Goal: Task Accomplishment & Management: Complete application form

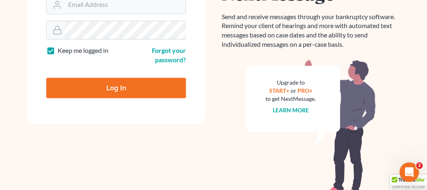
scroll to position [122, 0]
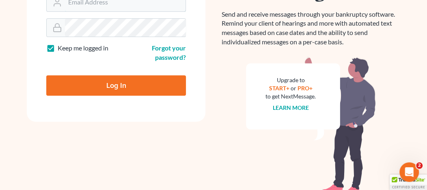
type input "[EMAIL_ADDRESS][DOMAIN_NAME]"
click at [80, 89] on input "Log In" at bounding box center [116, 85] width 140 height 20
type input "Thinking..."
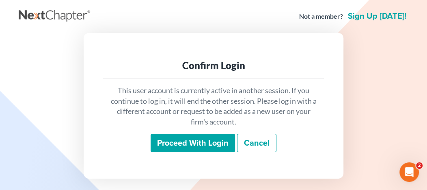
click at [169, 146] on input "Proceed with login" at bounding box center [193, 143] width 84 height 19
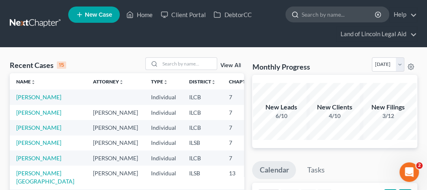
click at [314, 15] on input "search" at bounding box center [339, 14] width 74 height 15
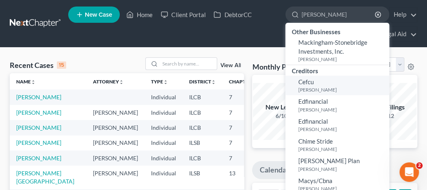
type input "mackins"
click at [316, 85] on link "Cefcu Mackins, Kyiesha" at bounding box center [337, 86] width 104 height 20
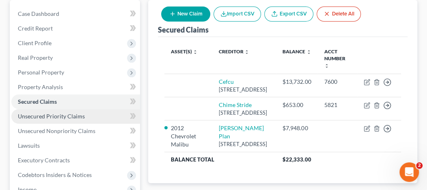
scroll to position [81, 0]
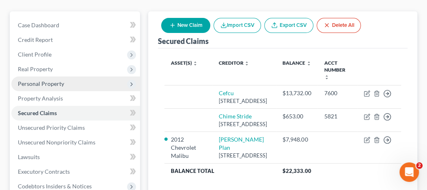
click at [56, 81] on span "Personal Property" at bounding box center [41, 83] width 46 height 7
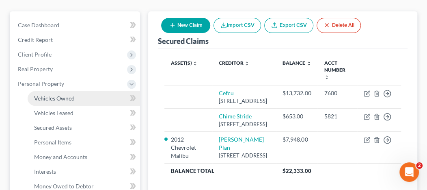
click at [66, 100] on span "Vehicles Owned" at bounding box center [54, 98] width 41 height 7
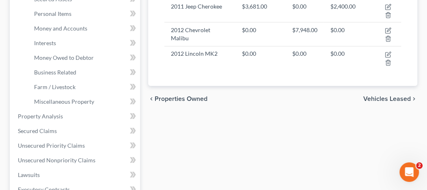
scroll to position [203, 0]
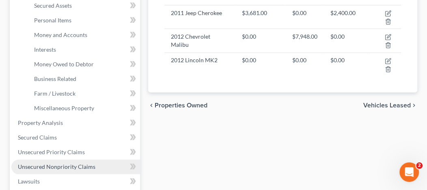
click at [68, 166] on span "Unsecured Nonpriority Claims" at bounding box center [57, 166] width 78 height 7
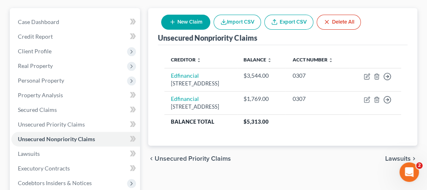
scroll to position [122, 0]
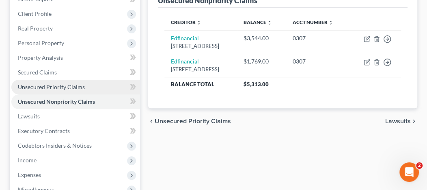
click at [97, 88] on link "Unsecured Priority Claims" at bounding box center [75, 87] width 129 height 15
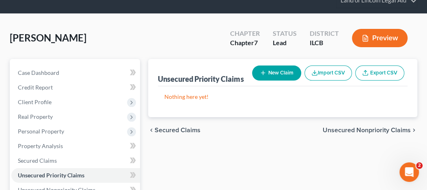
scroll to position [81, 0]
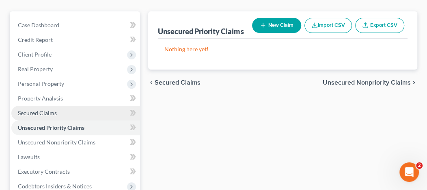
click at [71, 110] on link "Secured Claims" at bounding box center [75, 113] width 129 height 15
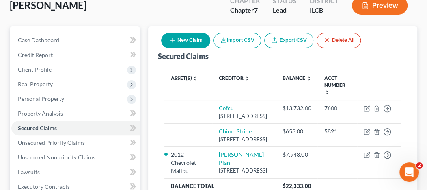
scroll to position [122, 0]
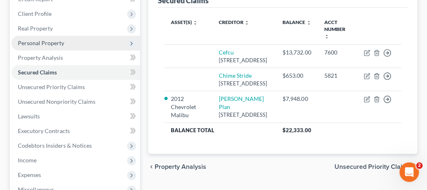
click at [49, 46] on span "Personal Property" at bounding box center [75, 43] width 129 height 15
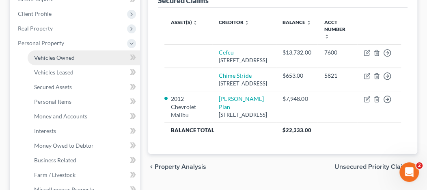
click at [56, 61] on link "Vehicles Owned" at bounding box center [84, 57] width 112 height 15
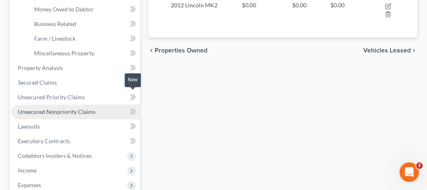
scroll to position [284, 0]
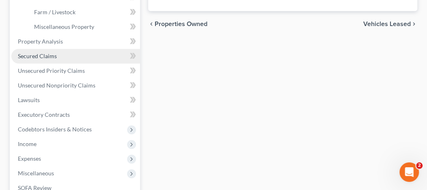
click at [65, 56] on link "Secured Claims" at bounding box center [75, 56] width 129 height 15
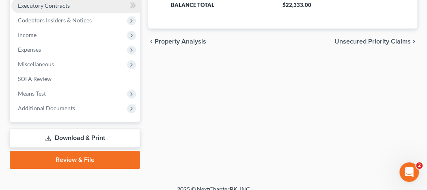
scroll to position [255, 0]
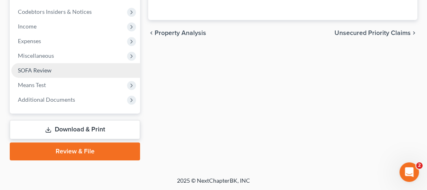
click at [59, 71] on link "SOFA Review" at bounding box center [75, 70] width 129 height 15
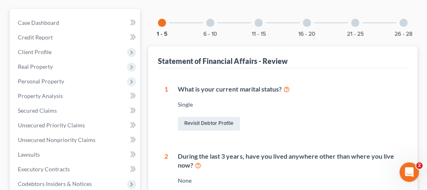
scroll to position [41, 0]
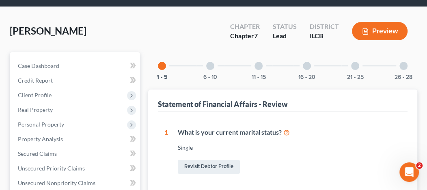
click at [209, 66] on div at bounding box center [210, 66] width 8 height 8
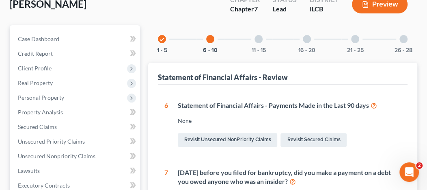
scroll to position [0, 0]
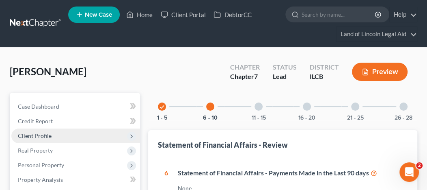
click at [39, 132] on span "Client Profile" at bounding box center [35, 135] width 34 height 7
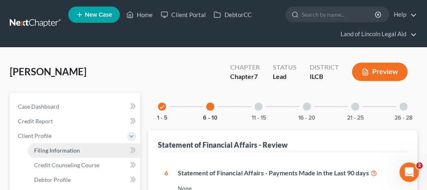
click at [61, 149] on span "Filing Information" at bounding box center [57, 150] width 46 height 7
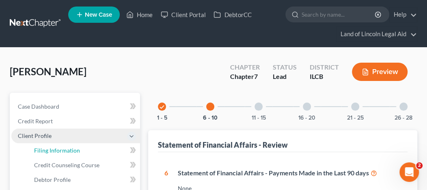
select select "1"
select select "0"
select select "14"
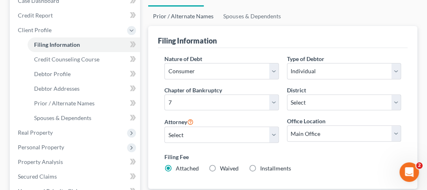
scroll to position [122, 0]
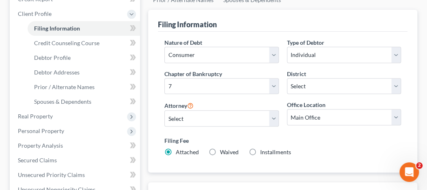
click at [220, 151] on label "Waived Waived" at bounding box center [229, 152] width 19 height 8
click at [223, 151] on input "Waived Waived" at bounding box center [225, 150] width 5 height 5
radio input "true"
radio input "false"
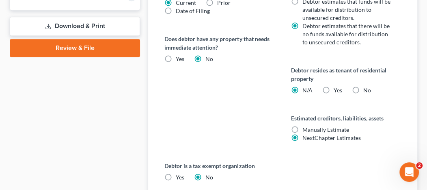
scroll to position [447, 0]
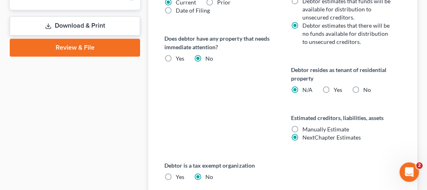
click at [334, 87] on label "Yes Yes" at bounding box center [338, 90] width 9 height 8
click at [337, 87] on input "Yes Yes" at bounding box center [339, 88] width 5 height 5
radio input "true"
radio input "false"
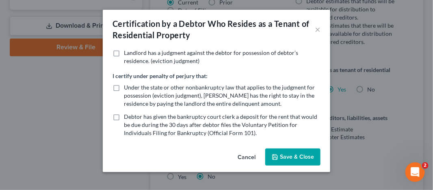
click at [296, 154] on button "Save & Close" at bounding box center [292, 156] width 55 height 17
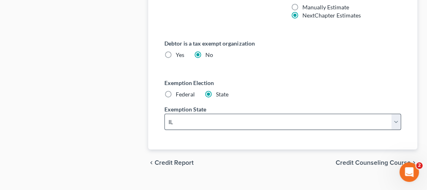
scroll to position [581, 0]
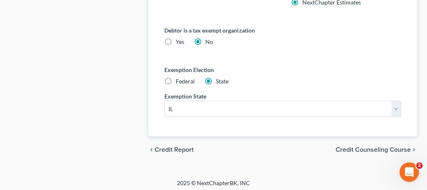
click at [352, 146] on span "Credit Counseling Course" at bounding box center [373, 149] width 75 height 6
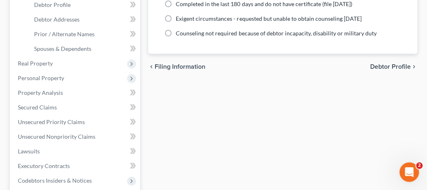
scroll to position [162, 0]
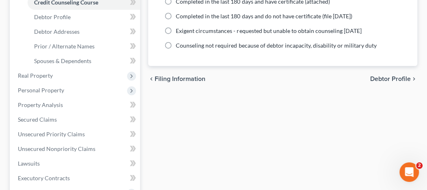
click at [379, 76] on span "Debtor Profile" at bounding box center [390, 79] width 41 height 6
select select "0"
select select "1"
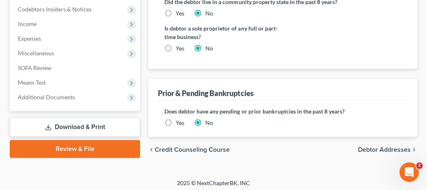
scroll to position [346, 0]
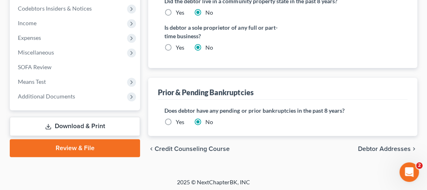
click at [378, 145] on span "Debtor Addresses" at bounding box center [384, 148] width 53 height 6
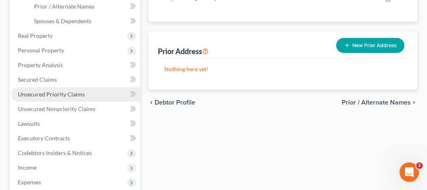
scroll to position [203, 0]
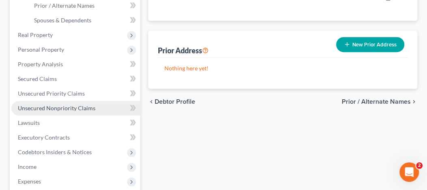
click at [67, 105] on span "Unsecured Nonpriority Claims" at bounding box center [57, 107] width 78 height 7
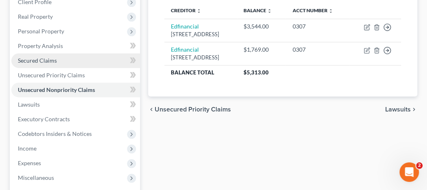
scroll to position [122, 0]
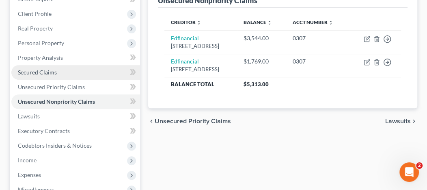
click at [49, 69] on span "Secured Claims" at bounding box center [37, 72] width 39 height 7
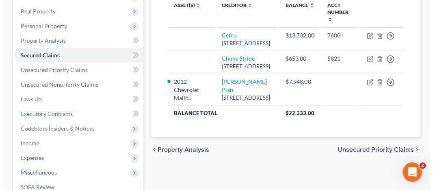
scroll to position [122, 0]
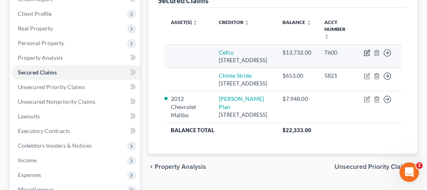
click at [366, 50] on icon "button" at bounding box center [368, 52] width 4 height 4
select select "14"
select select "0"
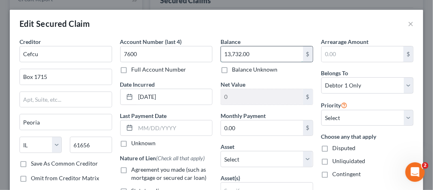
click at [227, 54] on input "13,732.00" at bounding box center [262, 53] width 82 height 15
type input "1,943,368"
click at [333, 146] on label "Disputed" at bounding box center [344, 148] width 23 height 8
click at [336, 146] on input "Disputed" at bounding box center [338, 146] width 5 height 5
checkbox input "true"
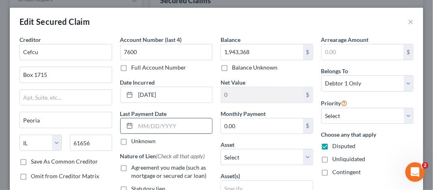
scroll to position [0, 0]
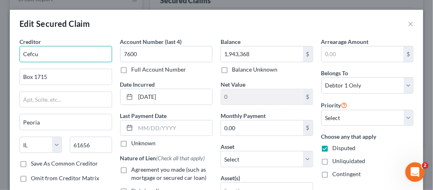
click at [49, 53] on input "Cefcu" at bounding box center [65, 54] width 93 height 16
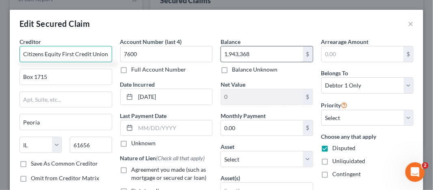
type input "Citizens Equity First Credit Union"
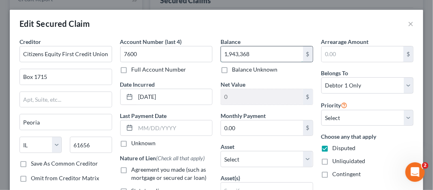
click at [229, 54] on input "1,943,368" at bounding box center [262, 53] width 82 height 15
click at [225, 55] on input "1,943,368" at bounding box center [262, 53] width 82 height 15
click at [229, 53] on input "1,943,368" at bounding box center [262, 53] width 82 height 15
type input "1"
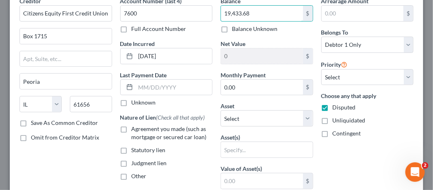
type input "19,433.68"
click at [132, 130] on label "Agreement you made (such as mortgage or secured car loan)" at bounding box center [172, 133] width 81 height 16
click at [135, 130] on input "Agreement you made (such as mortgage or secured car loan)" at bounding box center [137, 127] width 5 height 5
click at [132, 128] on label "Agreement you made (such as mortgage or secured car loan)" at bounding box center [172, 133] width 81 height 16
click at [135, 128] on input "Agreement you made (such as mortgage or secured car loan)" at bounding box center [137, 127] width 5 height 5
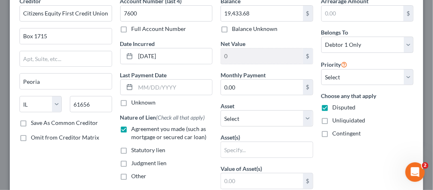
checkbox input "false"
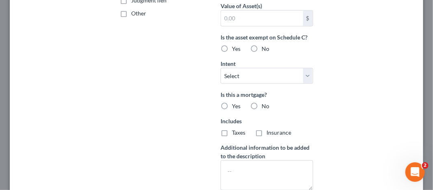
scroll to position [282, 0]
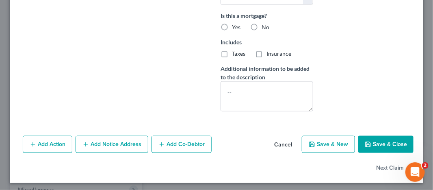
click at [97, 140] on button "Add Notice Address" at bounding box center [112, 144] width 73 height 17
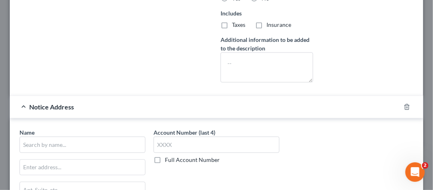
scroll to position [323, 0]
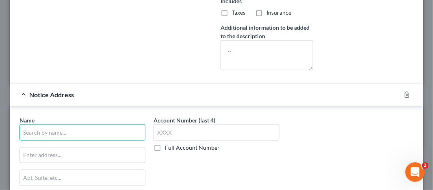
click at [39, 132] on input "text" at bounding box center [82, 132] width 126 height 16
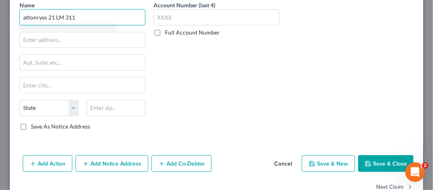
scroll to position [444, 0]
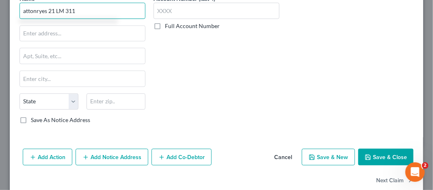
type input "attonryes 21 LM 311"
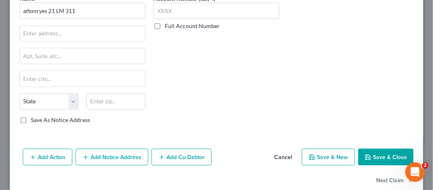
click at [373, 151] on button "Save & Close" at bounding box center [385, 157] width 55 height 17
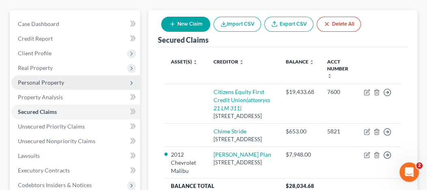
scroll to position [81, 0]
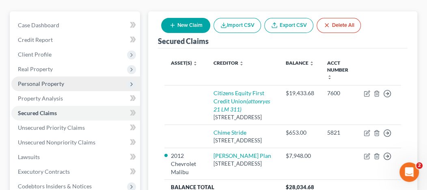
click at [48, 78] on span "Personal Property" at bounding box center [75, 83] width 129 height 15
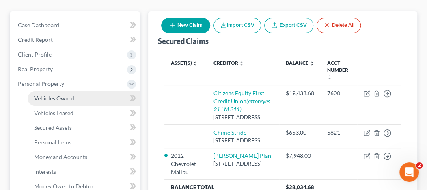
click at [56, 98] on span "Vehicles Owned" at bounding box center [54, 98] width 41 height 7
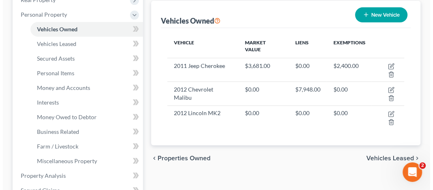
scroll to position [162, 0]
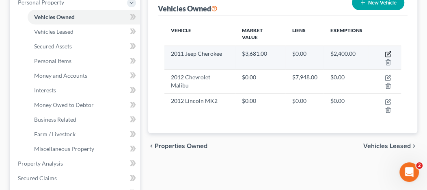
click at [385, 51] on icon "button" at bounding box center [388, 54] width 6 height 6
select select "0"
select select "15"
select select "3"
select select "0"
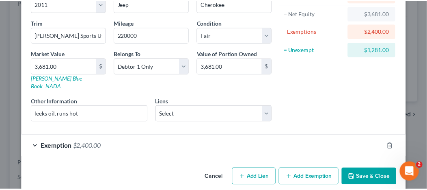
scroll to position [83, 0]
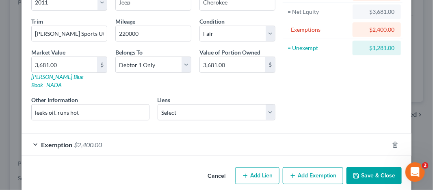
click at [368, 167] on button "Save & Close" at bounding box center [373, 175] width 55 height 17
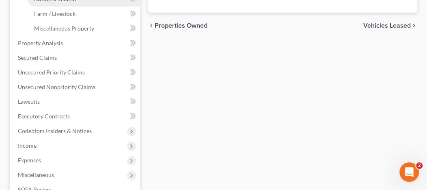
scroll to position [284, 0]
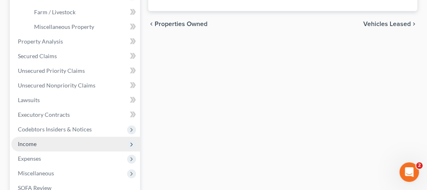
click at [52, 142] on span "Income" at bounding box center [75, 143] width 129 height 15
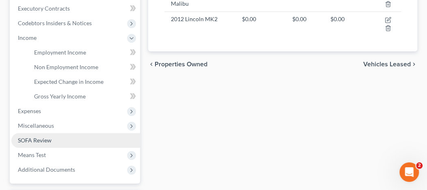
scroll to position [203, 0]
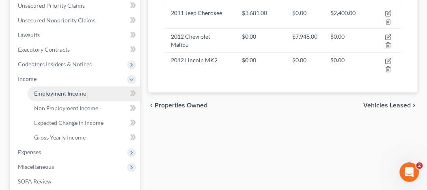
click at [49, 91] on span "Employment Income" at bounding box center [60, 93] width 52 height 7
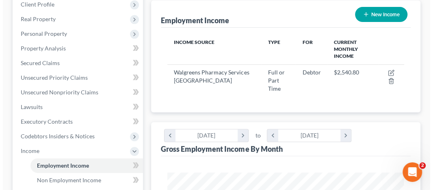
scroll to position [81, 0]
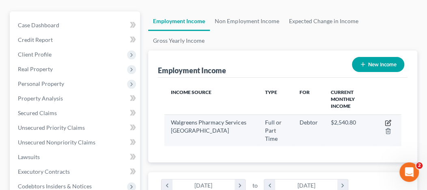
click at [388, 119] on icon "button" at bounding box center [388, 122] width 6 height 6
select select "0"
select select "14"
select select "0"
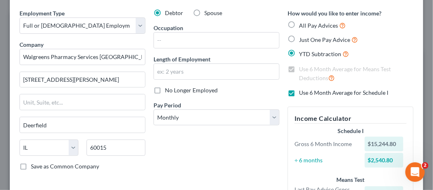
scroll to position [41, 0]
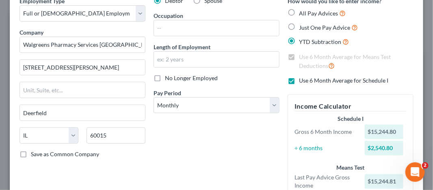
click at [299, 56] on label "Use 6 Month Average for Means Test Deductions" at bounding box center [356, 61] width 114 height 17
click at [299, 81] on label "Use 6 Month Average for Schedule I" at bounding box center [343, 80] width 89 height 8
click at [302, 81] on input "Use 6 Month Average for Schedule I" at bounding box center [304, 78] width 5 height 5
checkbox input "false"
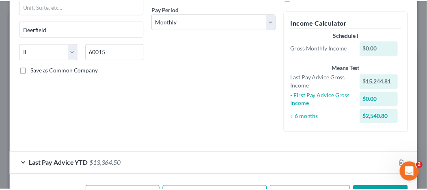
scroll to position [153, 0]
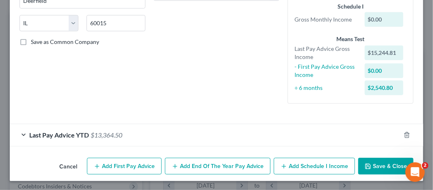
click at [376, 161] on button "Save & Close" at bounding box center [385, 166] width 55 height 17
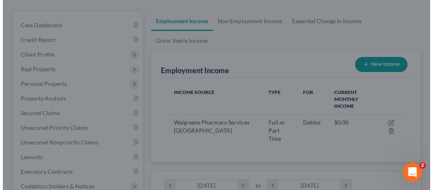
scroll to position [405877, 405742]
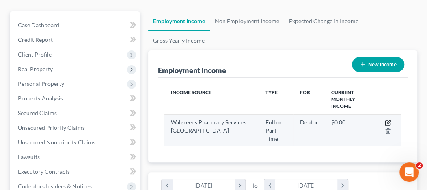
click at [387, 119] on icon "button" at bounding box center [388, 122] width 6 height 6
select select "0"
select select "14"
select select "0"
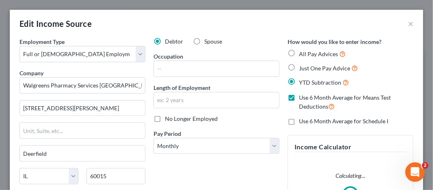
scroll to position [120, 257]
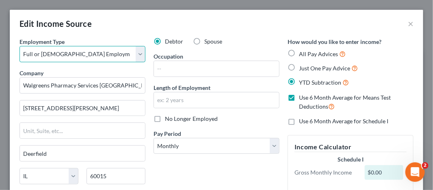
click at [138, 52] on select "Select Full or Part Time Employment Self Employment" at bounding box center [82, 54] width 126 height 16
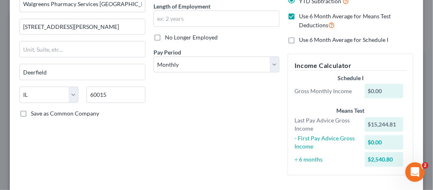
click at [165, 38] on label "No Longer Employed" at bounding box center [191, 37] width 53 height 8
click at [168, 38] on input "No Longer Employed" at bounding box center [170, 35] width 5 height 5
checkbox input "true"
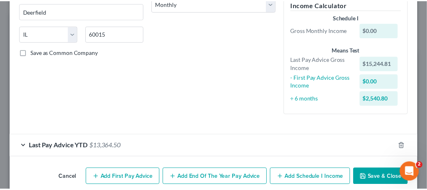
scroll to position [153, 0]
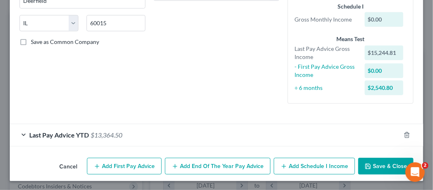
click at [374, 164] on button "Save & Close" at bounding box center [385, 166] width 55 height 17
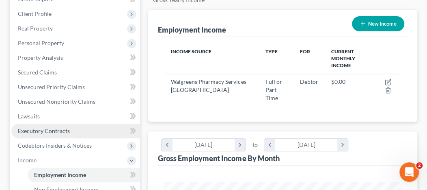
scroll to position [81, 0]
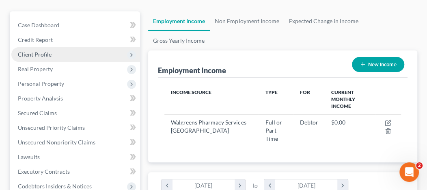
click at [52, 51] on span "Client Profile" at bounding box center [75, 54] width 129 height 15
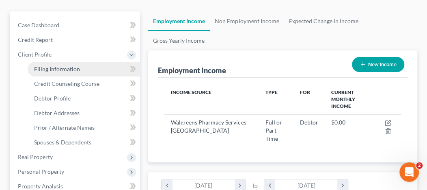
click at [67, 69] on span "Filing Information" at bounding box center [57, 68] width 46 height 7
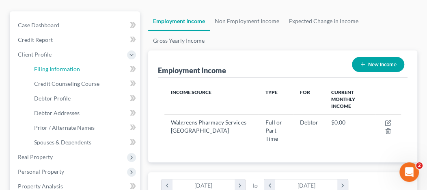
select select "1"
select select "0"
select select "24"
select select "4"
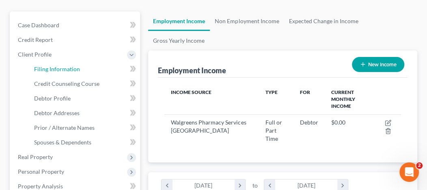
select select "14"
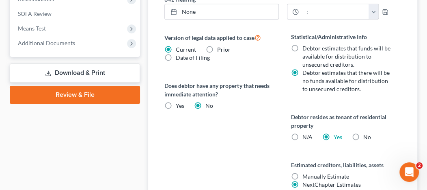
scroll to position [406, 0]
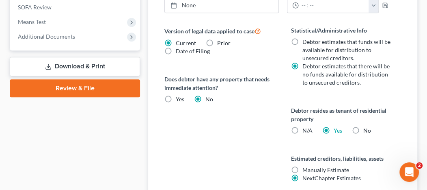
click at [302, 128] on label "N/A" at bounding box center [307, 130] width 10 height 8
click at [306, 128] on input "N/A" at bounding box center [308, 128] width 5 height 5
radio input "true"
radio input "false"
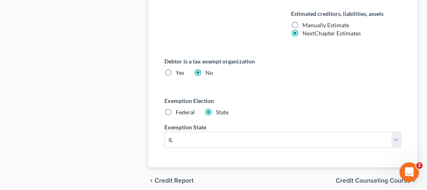
scroll to position [581, 0]
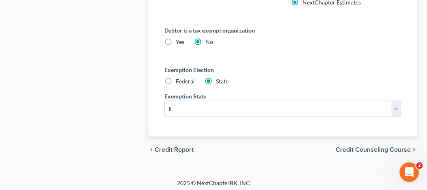
click at [374, 147] on span "Credit Counseling Course" at bounding box center [373, 149] width 75 height 6
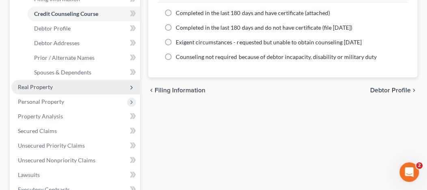
scroll to position [203, 0]
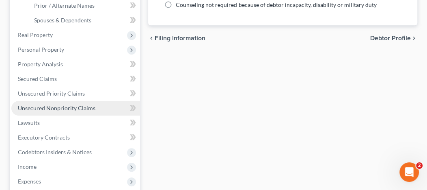
click at [68, 110] on span "Unsecured Nonpriority Claims" at bounding box center [57, 107] width 78 height 7
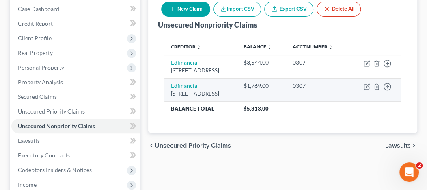
scroll to position [81, 0]
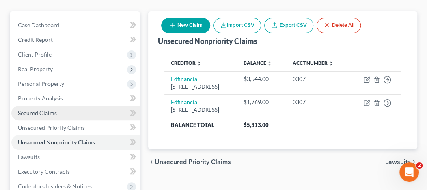
click at [72, 114] on link "Secured Claims" at bounding box center [75, 113] width 129 height 15
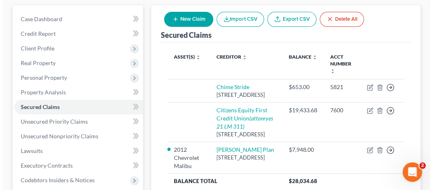
scroll to position [122, 0]
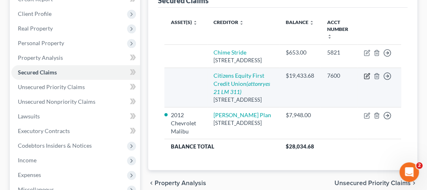
click at [367, 79] on icon "button" at bounding box center [367, 76] width 6 height 6
select select "14"
select select "0"
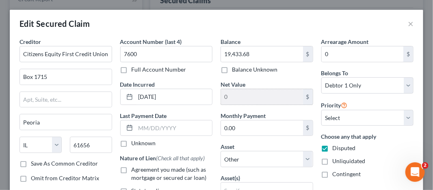
scroll to position [41, 0]
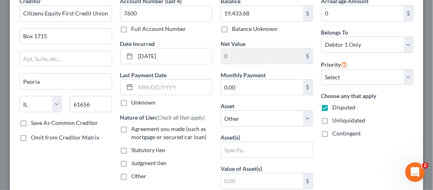
click at [132, 130] on label "Agreement you made (such as mortgage or secured car loan)" at bounding box center [172, 133] width 81 height 16
click at [135, 130] on input "Agreement you made (such as mortgage or secured car loan)" at bounding box center [137, 127] width 5 height 5
checkbox input "true"
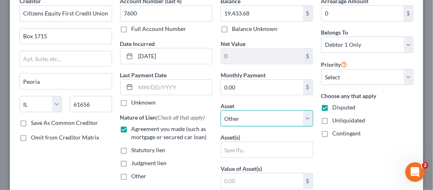
click at [303, 114] on select "Select Other Multiple Assets Electronics - television, cell phone - $600.0 Clot…" at bounding box center [266, 118] width 93 height 16
select select "8"
click at [220, 110] on select "Select Other Multiple Assets Electronics - television, cell phone - $600.0 Clot…" at bounding box center [266, 118] width 93 height 16
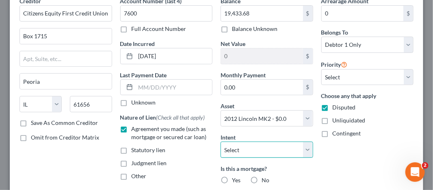
click at [307, 148] on select "Select Surrender Redeem Reaffirm Avoid Other" at bounding box center [266, 149] width 93 height 16
select select "0"
click at [220, 141] on select "Select Surrender Redeem Reaffirm Avoid Other" at bounding box center [266, 149] width 93 height 16
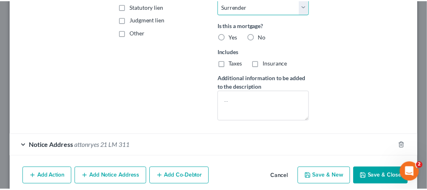
scroll to position [216, 0]
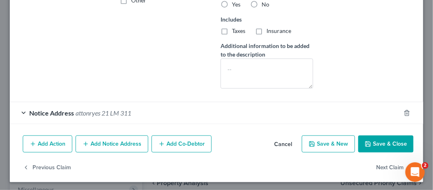
click at [382, 139] on button "Save & Close" at bounding box center [385, 143] width 55 height 17
select select
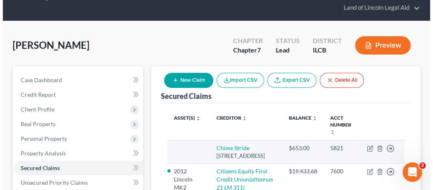
scroll to position [0, 0]
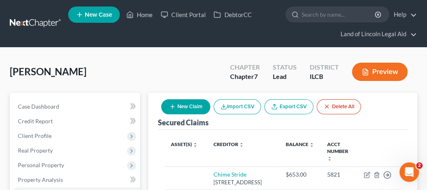
click at [379, 73] on button "Preview" at bounding box center [380, 72] width 56 height 18
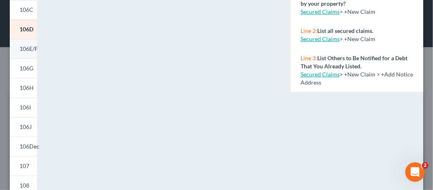
scroll to position [122, 0]
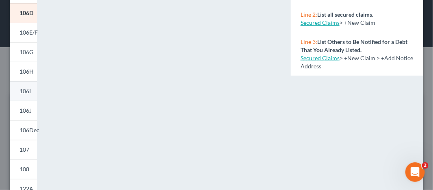
click at [24, 92] on span "106I" at bounding box center [24, 90] width 11 height 7
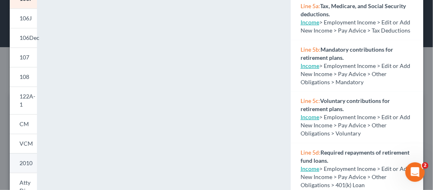
scroll to position [187, 0]
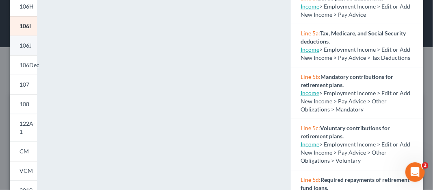
click at [28, 42] on span "106J" at bounding box center [25, 45] width 12 height 7
